Goal: Task Accomplishment & Management: Manage account settings

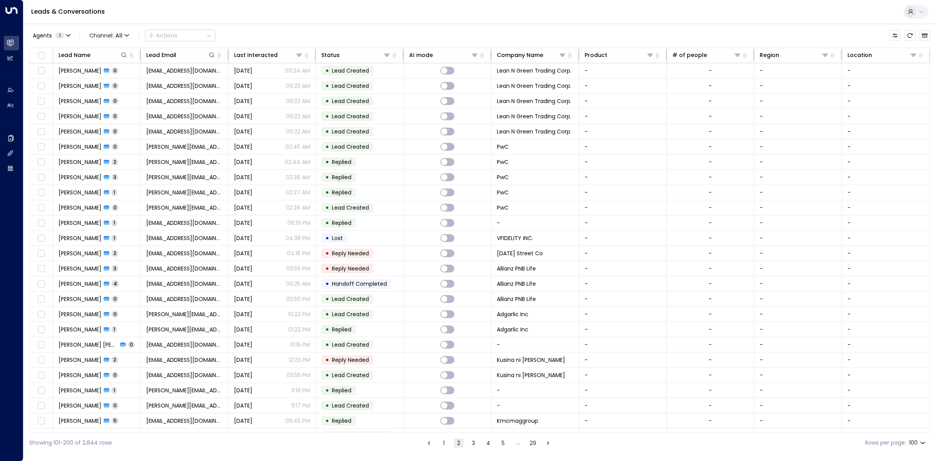
click at [443, 445] on button "1" at bounding box center [443, 442] width 9 height 9
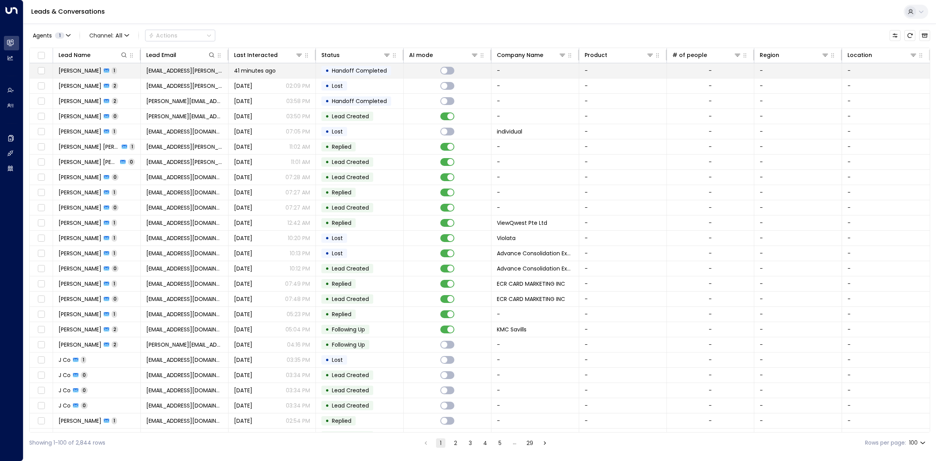
click at [312, 74] on td "41 minutes ago" at bounding box center [273, 70] width 88 height 15
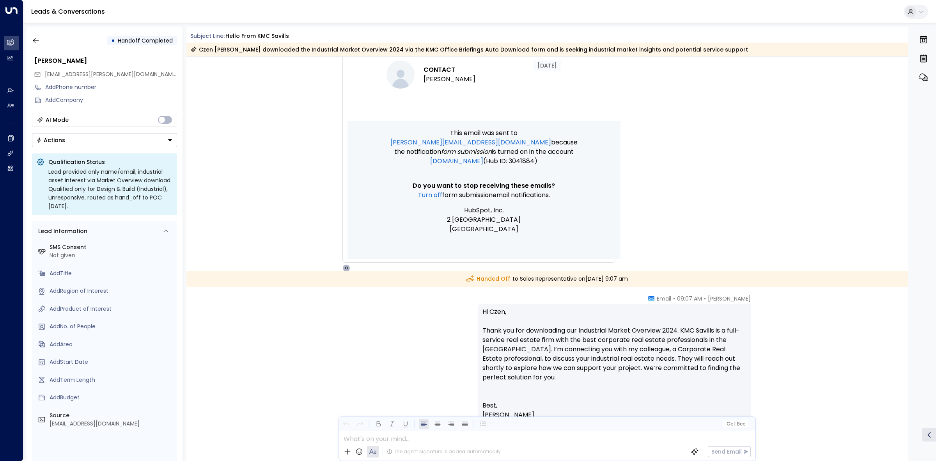
scroll to position [381, 0]
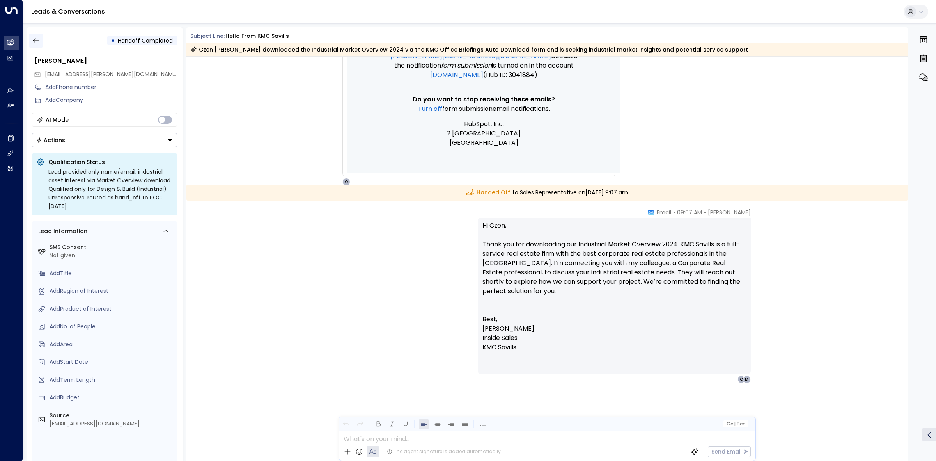
click at [37, 43] on icon "button" at bounding box center [36, 41] width 8 height 8
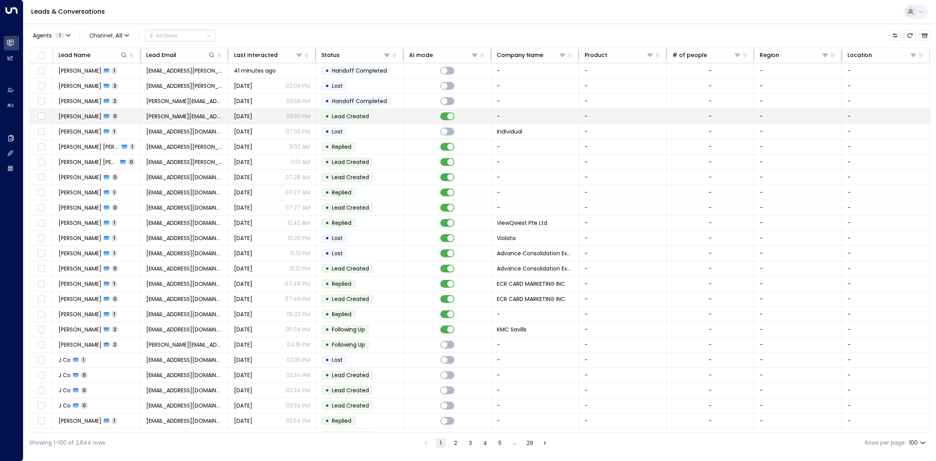
click at [400, 114] on td "• Lead Created" at bounding box center [360, 116] width 88 height 15
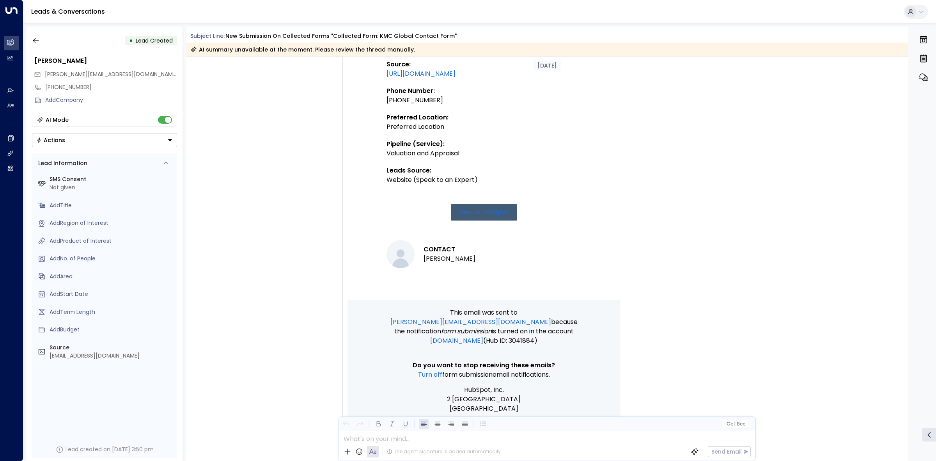
scroll to position [418, 0]
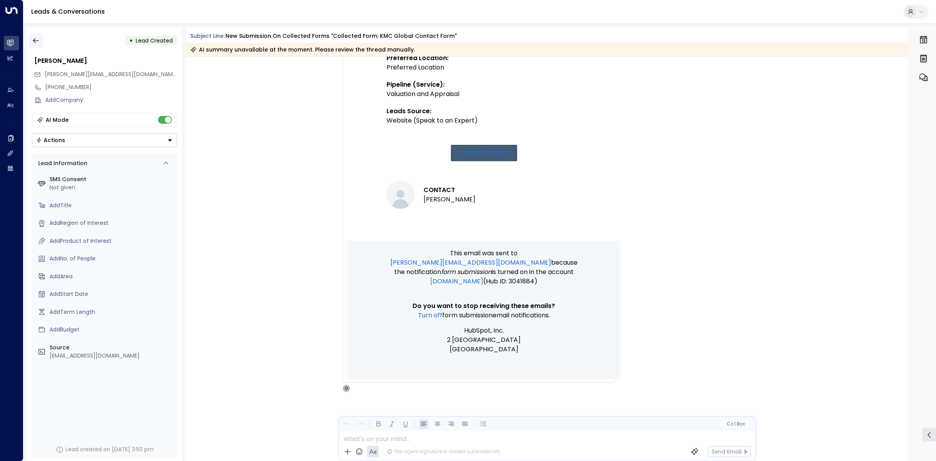
click at [39, 35] on button "button" at bounding box center [36, 41] width 14 height 14
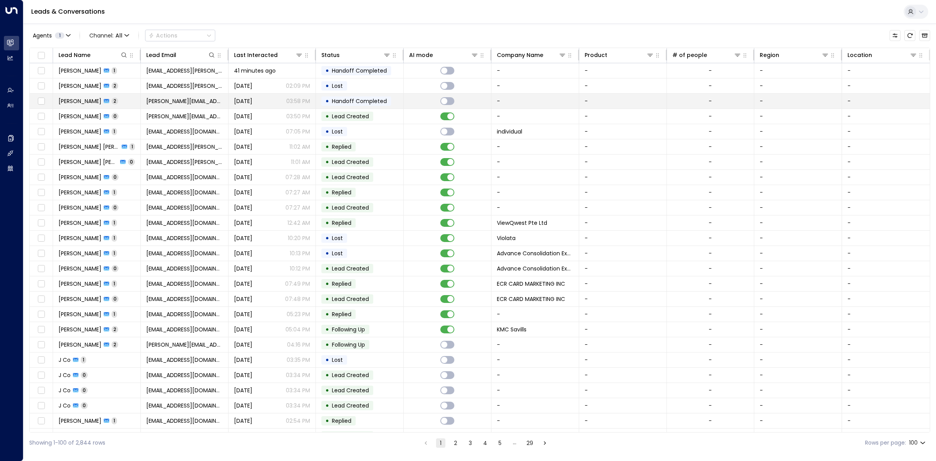
click at [408, 104] on td at bounding box center [448, 101] width 88 height 15
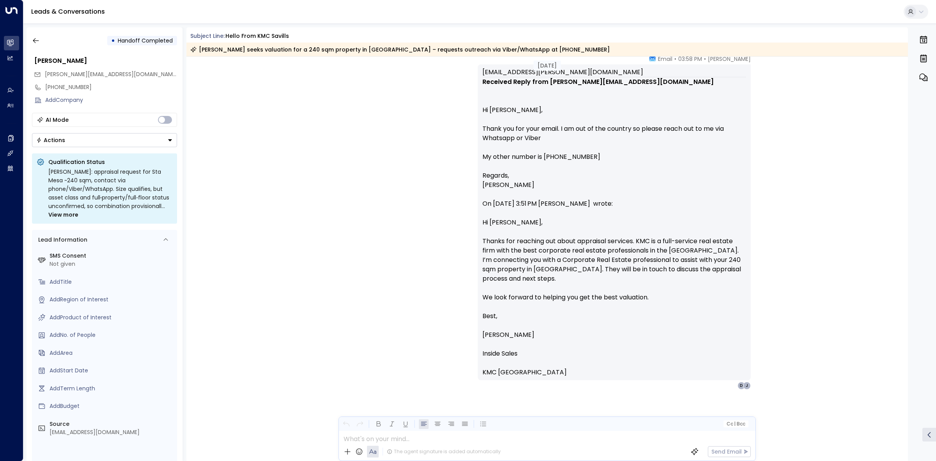
scroll to position [1113, 0]
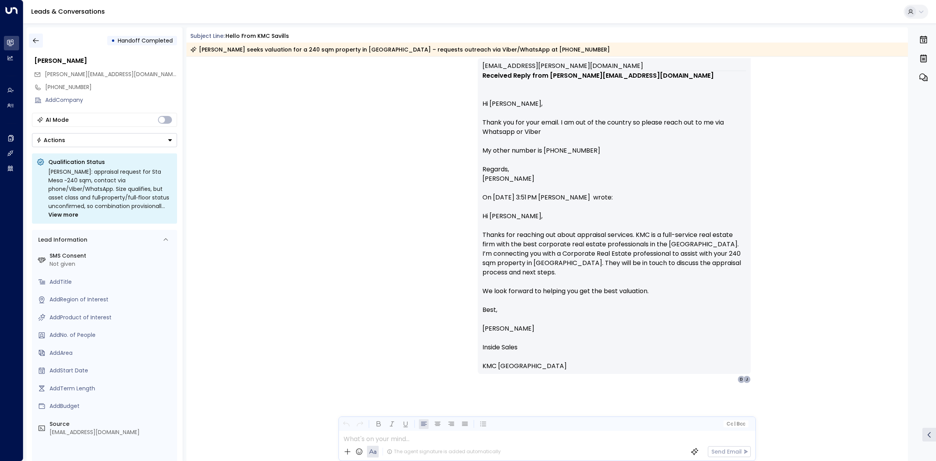
click at [37, 45] on button "button" at bounding box center [36, 41] width 14 height 14
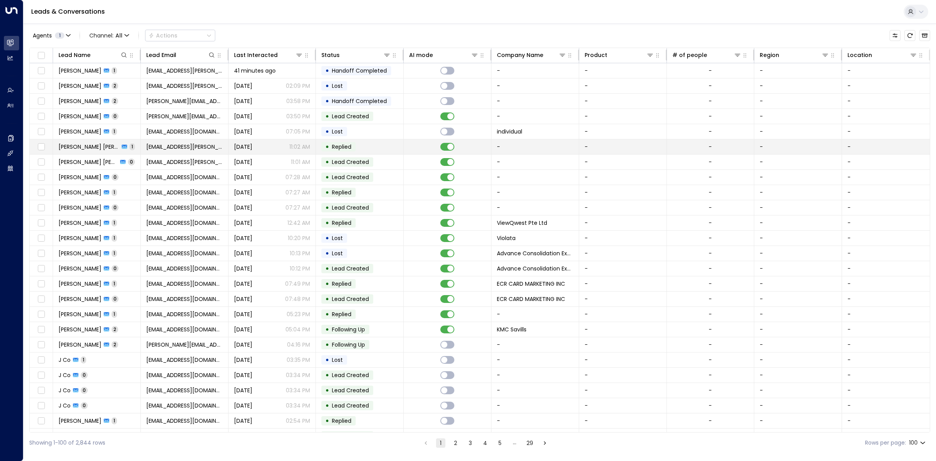
click at [416, 145] on td at bounding box center [448, 146] width 88 height 15
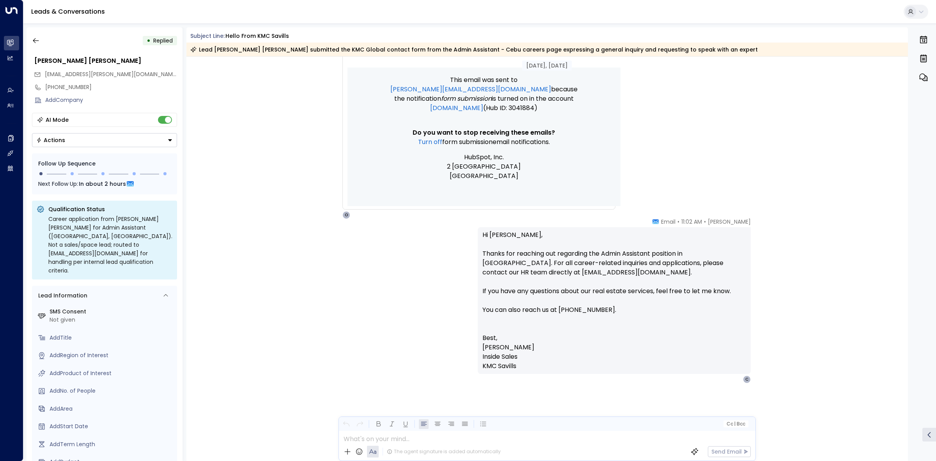
scroll to position [490, 0]
click at [155, 115] on div "AI Mode" at bounding box center [104, 120] width 145 height 14
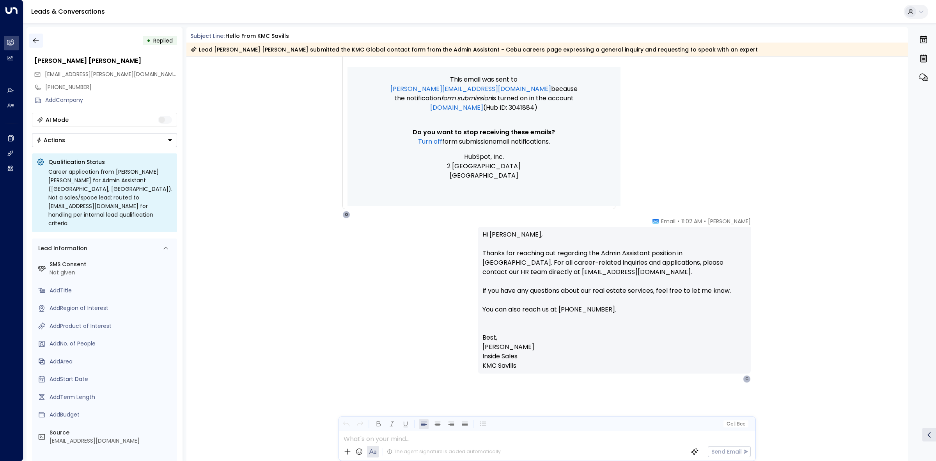
click at [37, 40] on icon "button" at bounding box center [36, 40] width 6 height 5
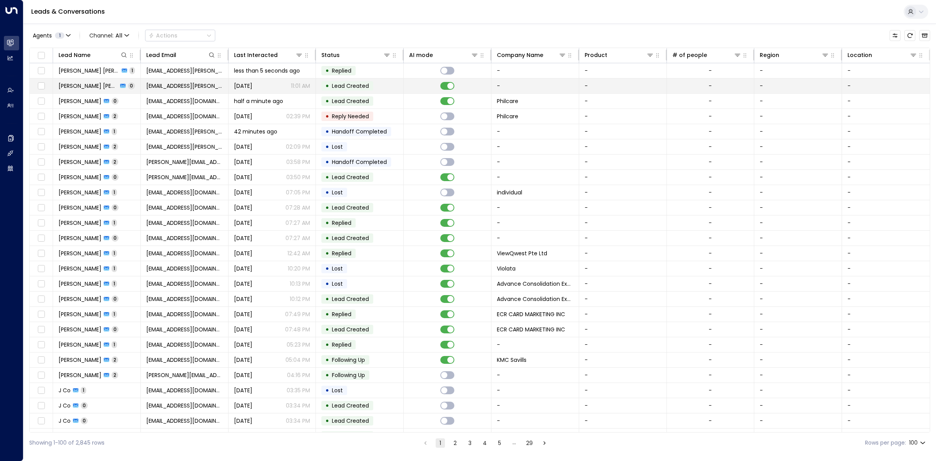
click at [416, 83] on td at bounding box center [448, 85] width 88 height 15
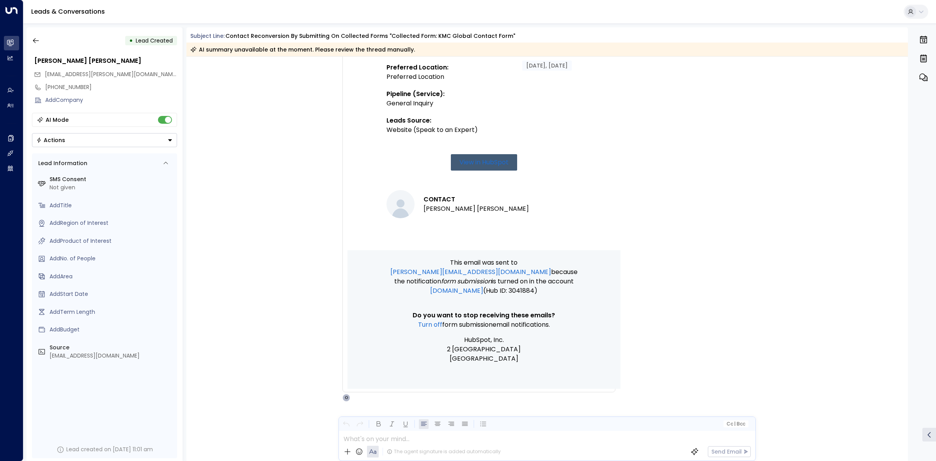
scroll to position [334, 0]
click at [40, 39] on button "button" at bounding box center [36, 41] width 14 height 14
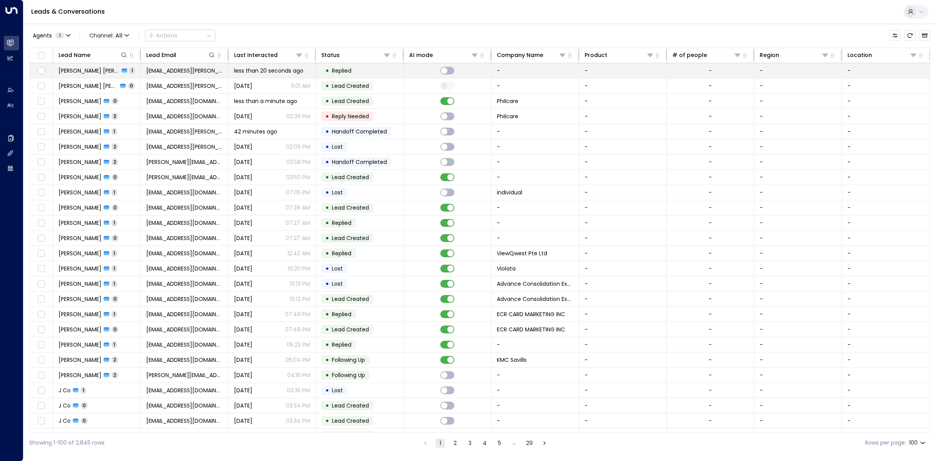
click at [386, 75] on td "• Replied" at bounding box center [360, 70] width 88 height 15
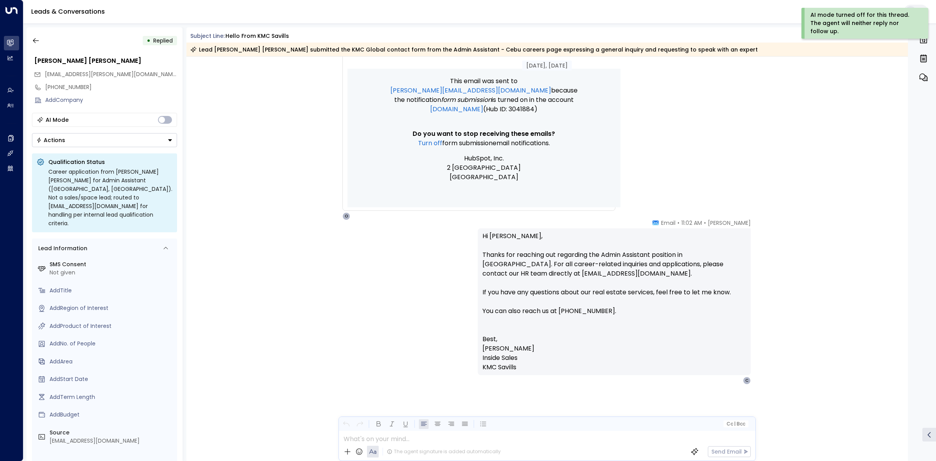
scroll to position [490, 0]
click at [38, 41] on icon "button" at bounding box center [36, 41] width 8 height 8
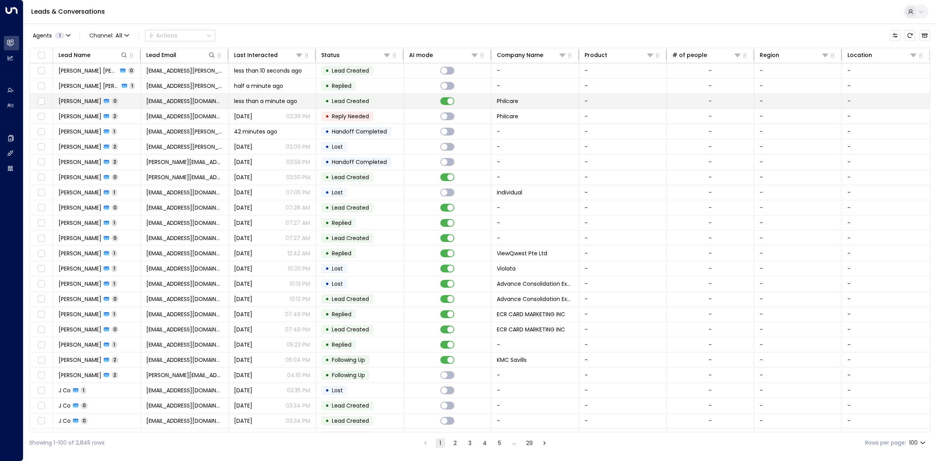
click at [379, 103] on td "• Lead Created" at bounding box center [360, 101] width 88 height 15
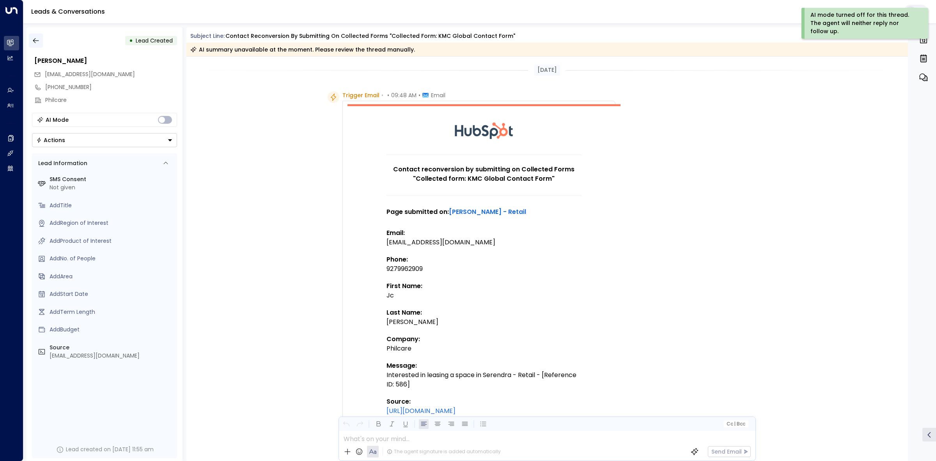
click at [39, 42] on icon "button" at bounding box center [36, 41] width 8 height 8
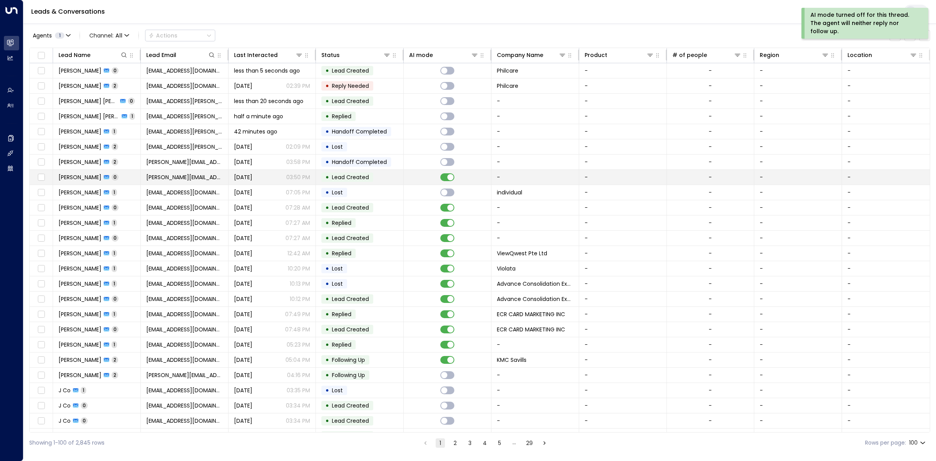
click at [400, 179] on td "• Lead Created" at bounding box center [360, 177] width 88 height 15
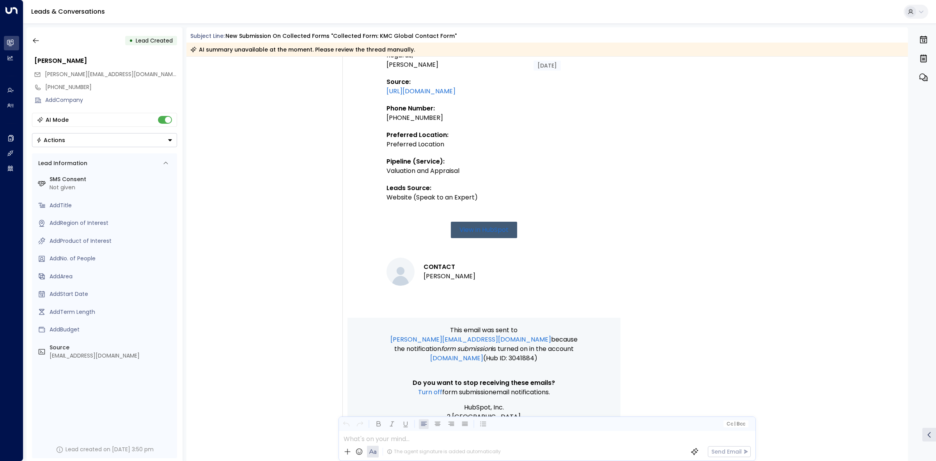
scroll to position [418, 0]
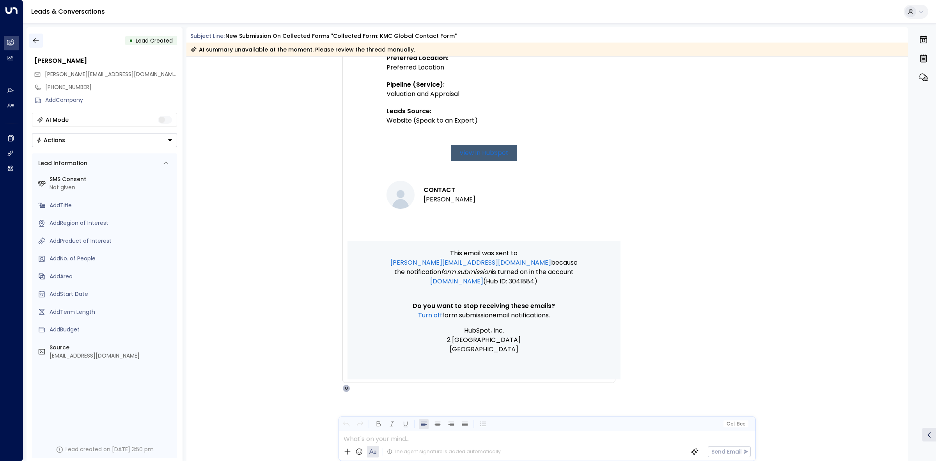
click at [37, 40] on icon "button" at bounding box center [36, 41] width 8 height 8
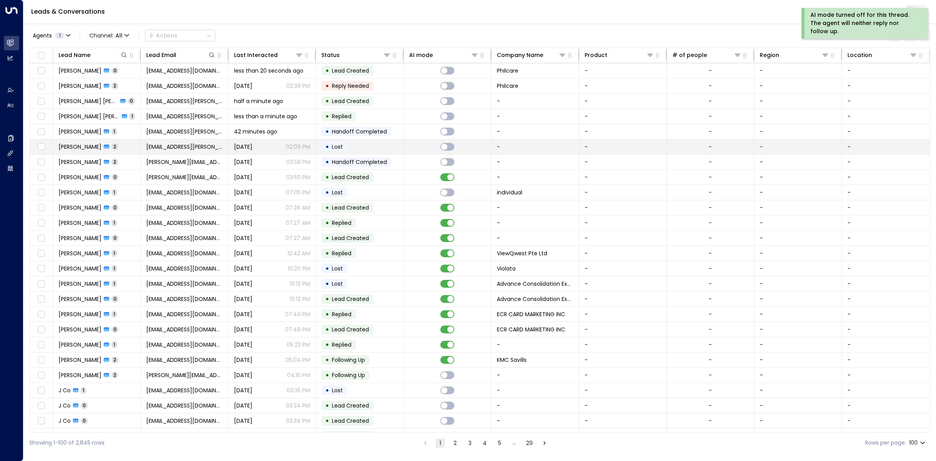
scroll to position [97, 0]
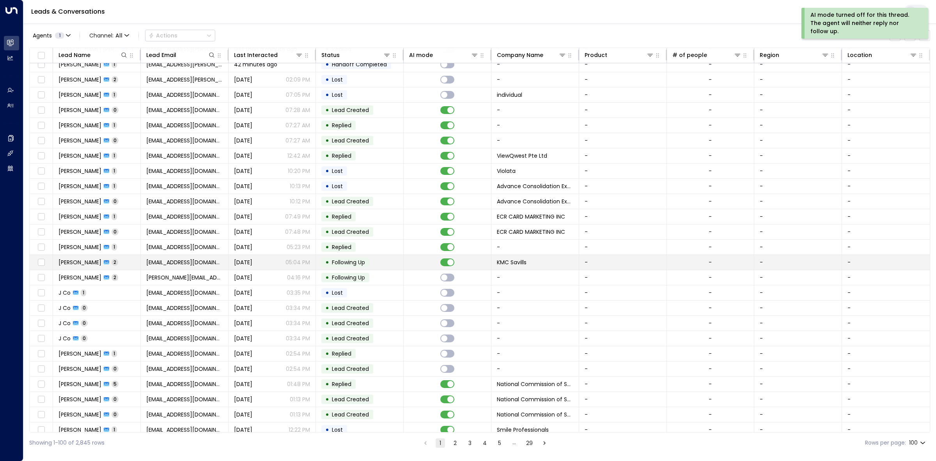
click at [400, 264] on td "• Following Up" at bounding box center [360, 262] width 88 height 15
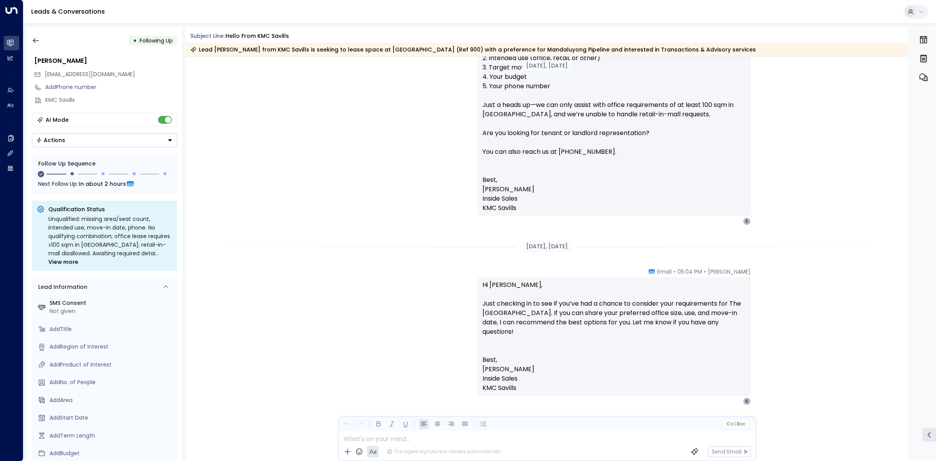
scroll to position [826, 0]
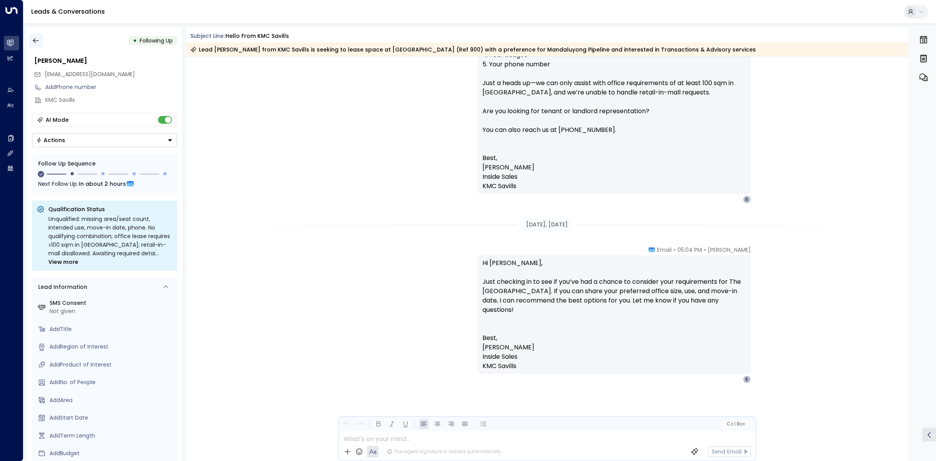
click at [34, 40] on icon "button" at bounding box center [36, 40] width 6 height 5
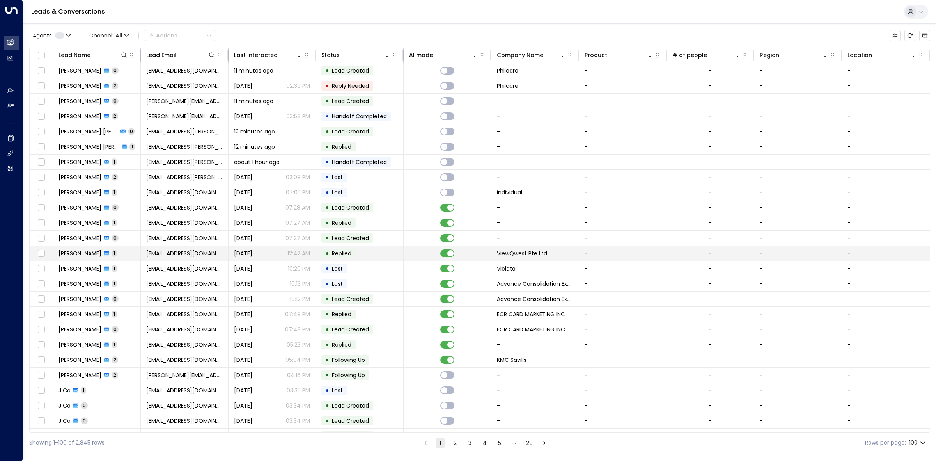
click at [369, 255] on td "• Replied" at bounding box center [360, 253] width 88 height 15
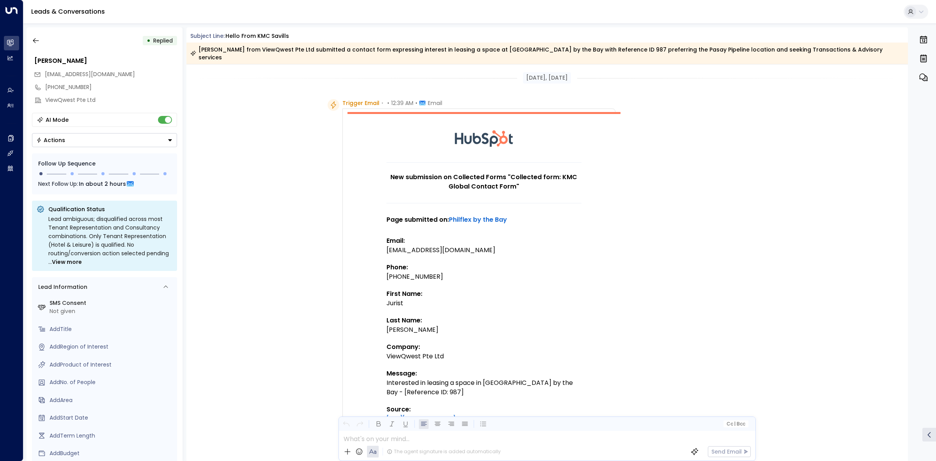
drag, startPoint x: 34, startPoint y: 42, endPoint x: 424, endPoint y: 2, distance: 392.4
click at [34, 42] on icon "button" at bounding box center [36, 41] width 8 height 8
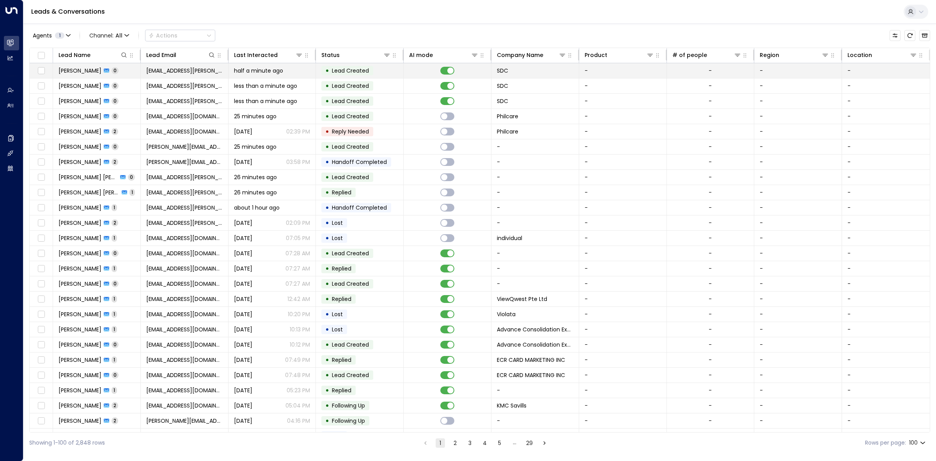
click at [273, 71] on span "half a minute ago" at bounding box center [258, 71] width 49 height 8
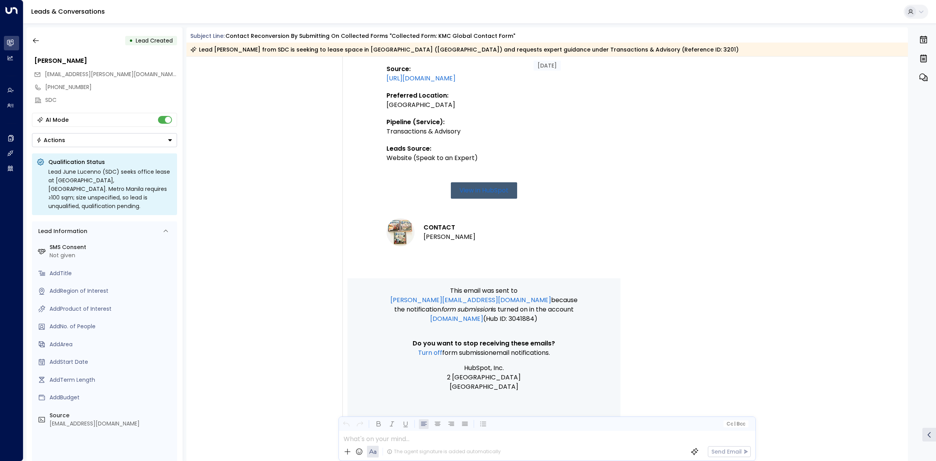
scroll to position [370, 0]
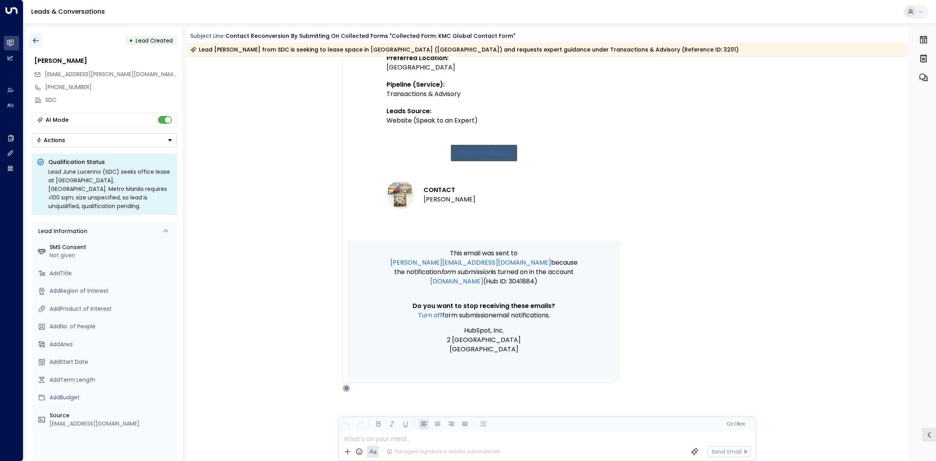
click at [37, 42] on icon "button" at bounding box center [36, 41] width 8 height 8
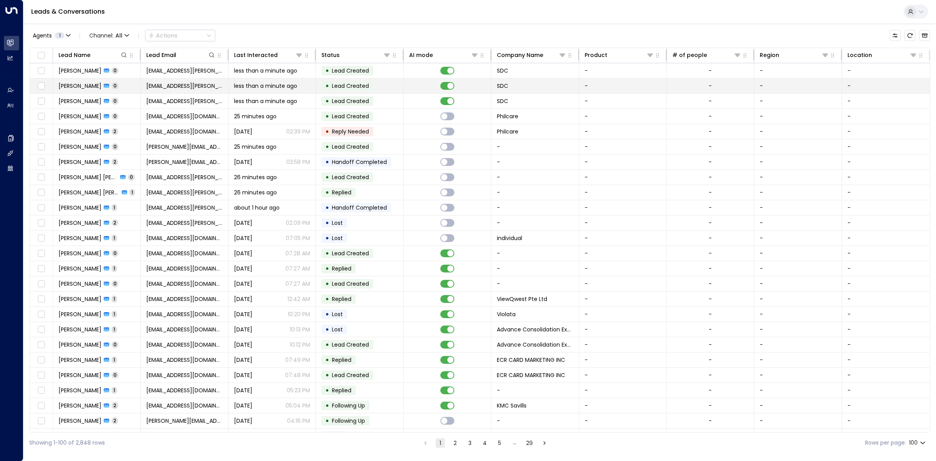
click at [377, 83] on td "• Lead Created" at bounding box center [360, 85] width 88 height 15
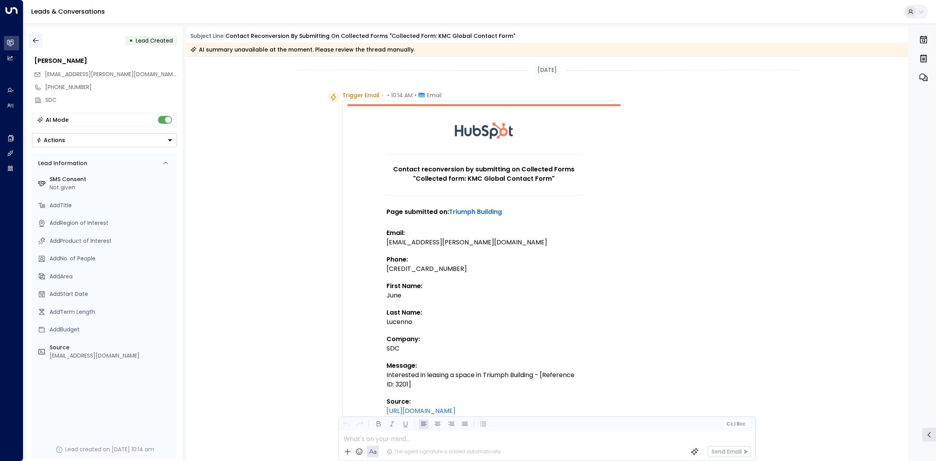
click at [40, 40] on button "button" at bounding box center [36, 41] width 14 height 14
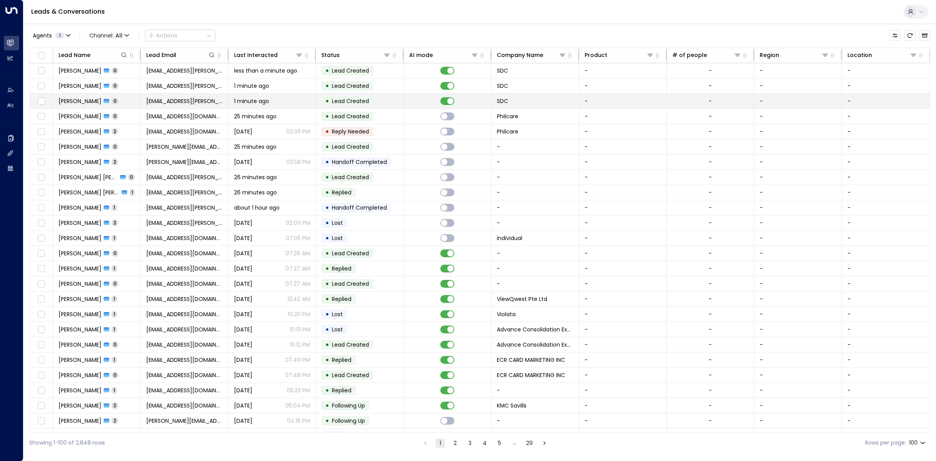
click at [391, 102] on td "• Lead Created" at bounding box center [360, 101] width 88 height 15
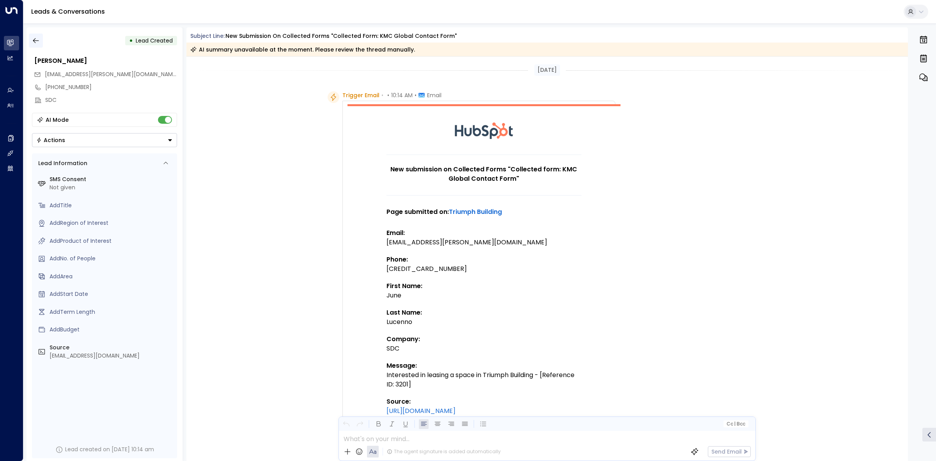
click at [42, 42] on button "button" at bounding box center [36, 41] width 14 height 14
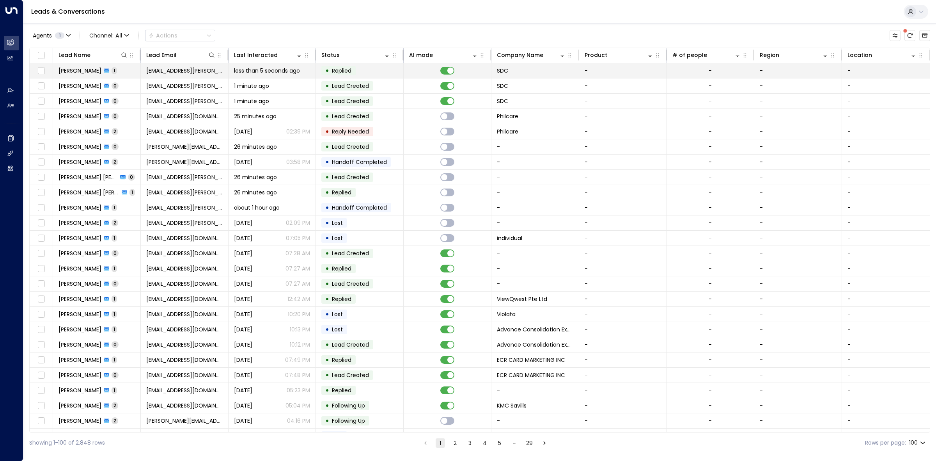
click at [323, 75] on div "• Replied" at bounding box center [338, 70] width 34 height 9
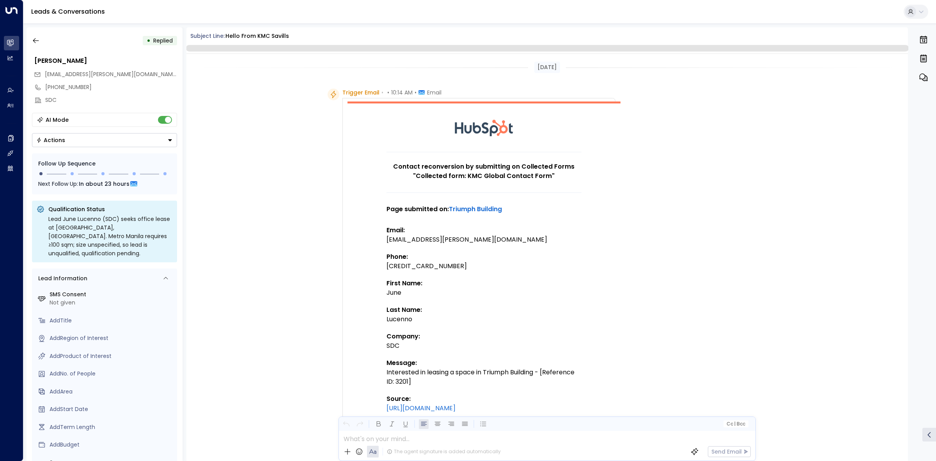
scroll to position [194, 0]
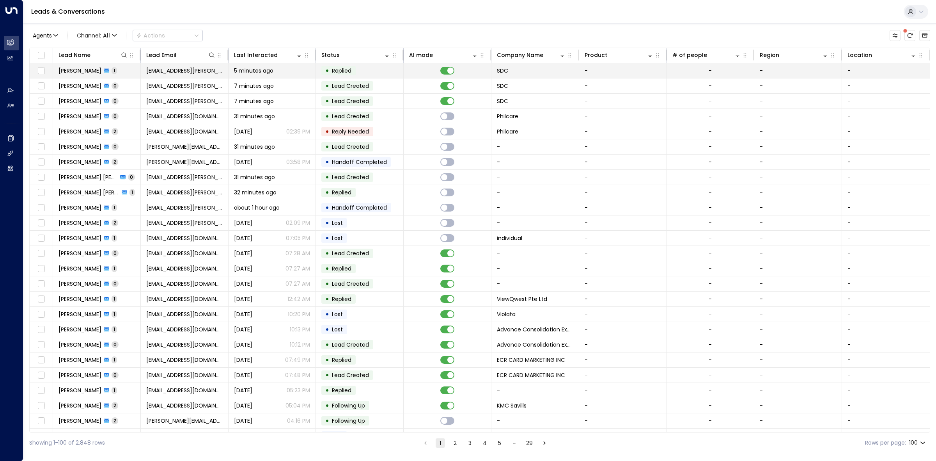
click at [401, 69] on td "• Replied" at bounding box center [360, 70] width 88 height 15
